Goal: Task Accomplishment & Management: Complete application form

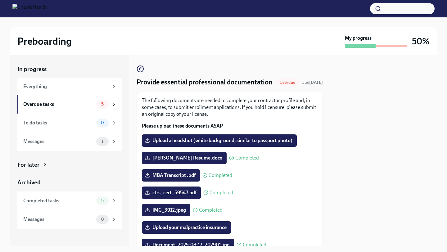
scroll to position [132, 0]
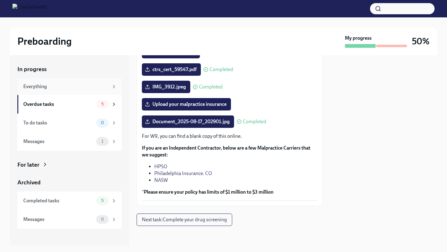
click at [39, 88] on div "Everything" at bounding box center [65, 86] width 85 height 7
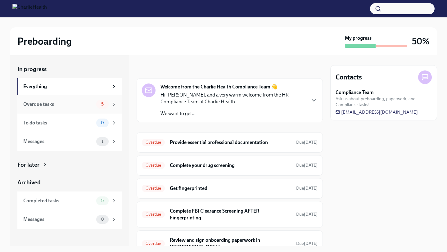
click at [46, 106] on div "Overdue tasks" at bounding box center [58, 104] width 70 height 7
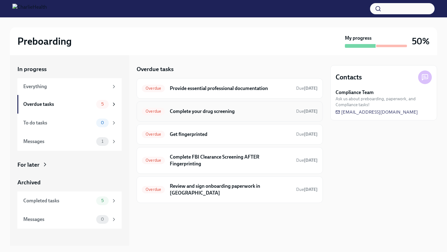
click at [226, 114] on h6 "Complete your drug screening" at bounding box center [230, 111] width 121 height 7
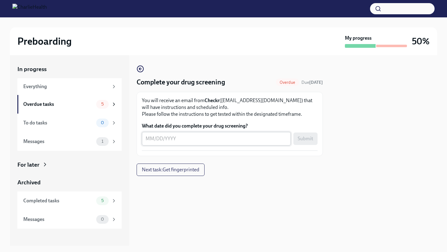
click at [245, 141] on textarea "What date did you complete your drug screening?" at bounding box center [215, 138] width 141 height 7
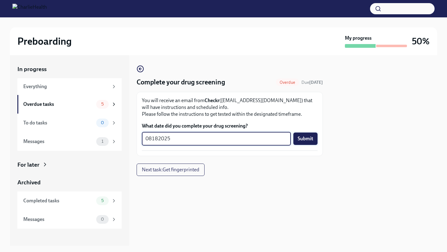
type textarea "08182025"
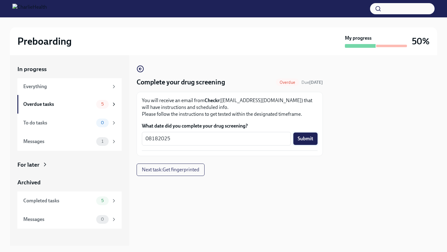
click at [304, 138] on span "Submit" at bounding box center [305, 139] width 16 height 6
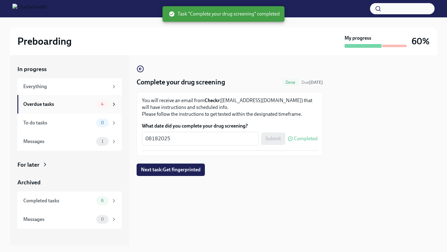
click at [54, 105] on div "Overdue tasks" at bounding box center [58, 104] width 70 height 7
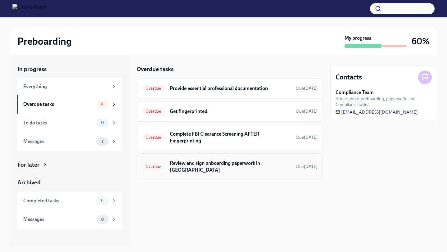
click at [219, 165] on h6 "Review and sign onboarding paperwork in [GEOGRAPHIC_DATA]" at bounding box center [230, 167] width 121 height 14
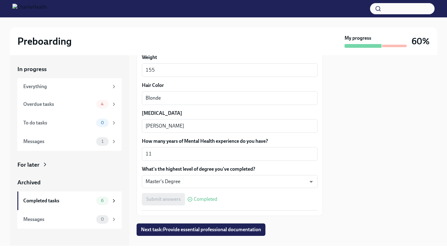
scroll to position [570, 0]
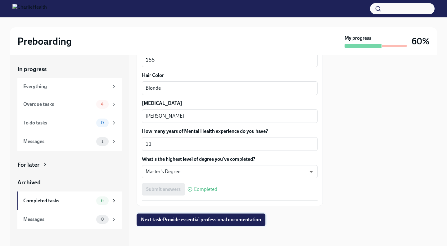
click at [241, 219] on span "Next task : Provide essential professional documentation" at bounding box center [201, 220] width 120 height 6
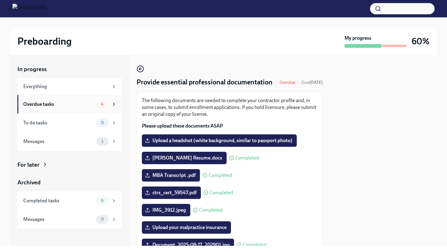
click at [59, 106] on div "Overdue tasks" at bounding box center [58, 104] width 70 height 7
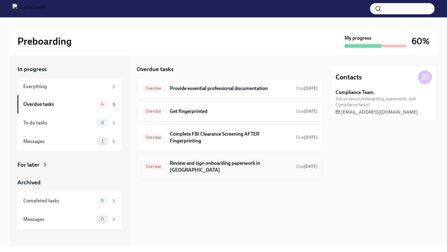
click at [258, 166] on h6 "Review and sign onboarding paperwork in [GEOGRAPHIC_DATA]" at bounding box center [230, 167] width 121 height 14
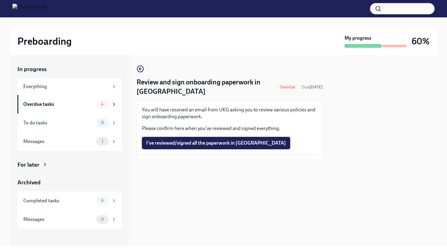
click at [192, 143] on span "I've reviewed/signed all the paperwork in [GEOGRAPHIC_DATA]" at bounding box center [216, 143] width 140 height 6
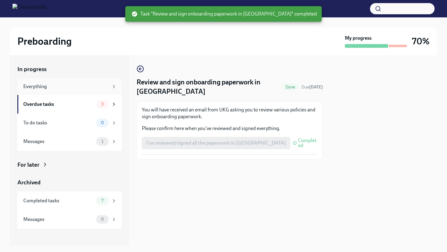
click at [41, 86] on div "Everything" at bounding box center [65, 86] width 85 height 7
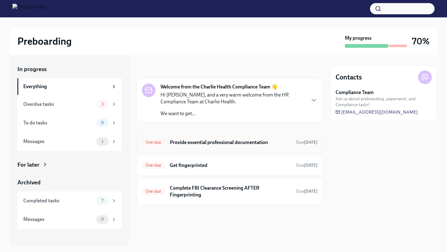
click at [239, 142] on h6 "Provide essential professional documentation" at bounding box center [230, 142] width 121 height 7
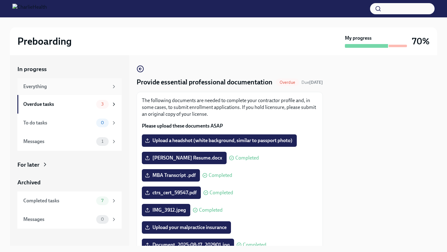
click at [50, 87] on div "Everything" at bounding box center [65, 86] width 85 height 7
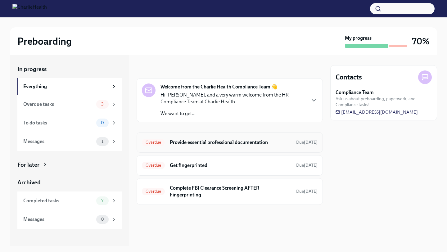
click at [223, 142] on h6 "Provide essential professional documentation" at bounding box center [230, 142] width 121 height 7
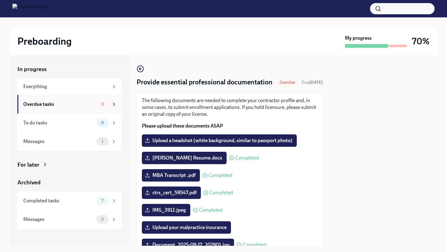
click at [69, 101] on div "Overdue tasks" at bounding box center [58, 104] width 70 height 7
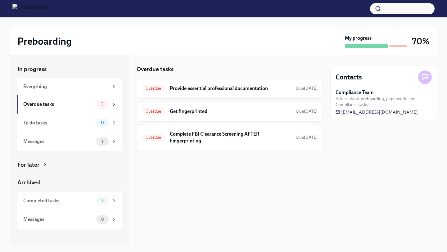
click at [47, 11] on img at bounding box center [29, 9] width 34 height 10
